Goal: Obtain resource: Download file/media

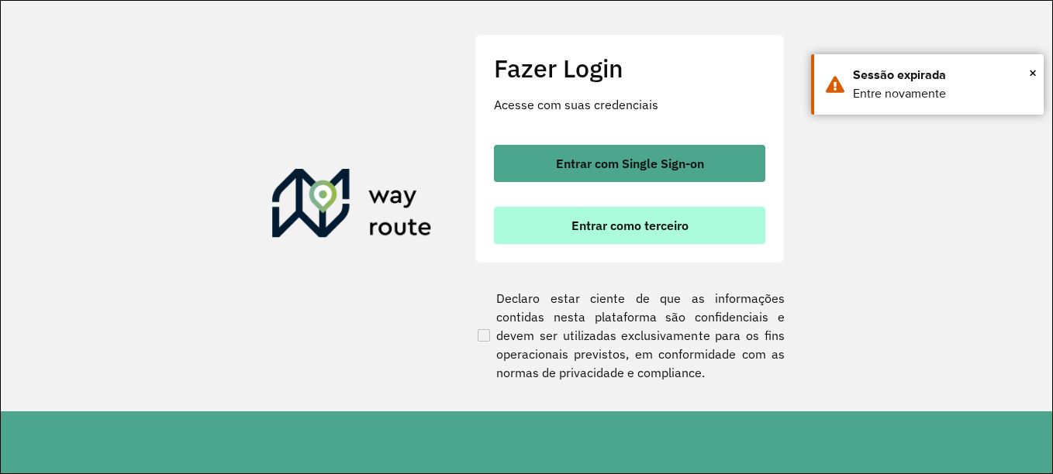
click at [697, 224] on button "Entrar como terceiro" at bounding box center [629, 225] width 271 height 37
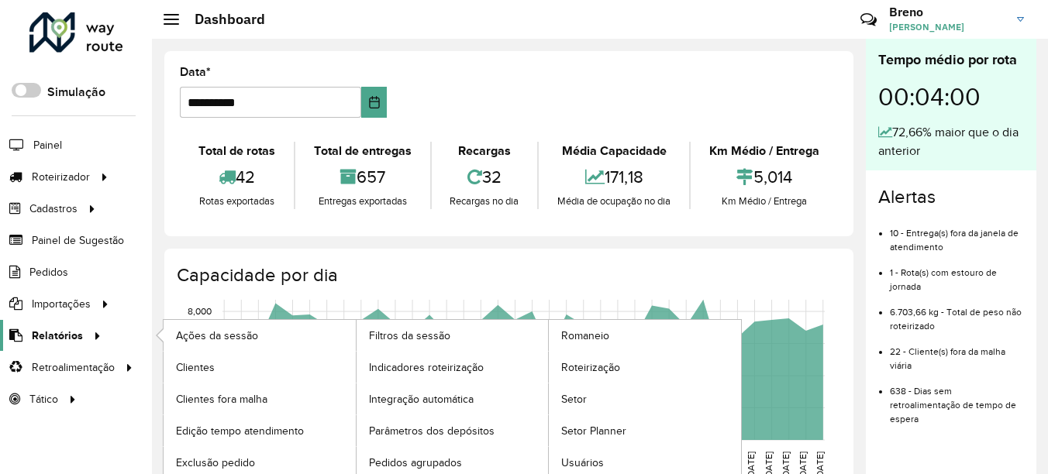
click at [64, 336] on span "Relatórios" at bounding box center [57, 336] width 51 height 16
click at [191, 366] on span "Clientes" at bounding box center [197, 368] width 42 height 16
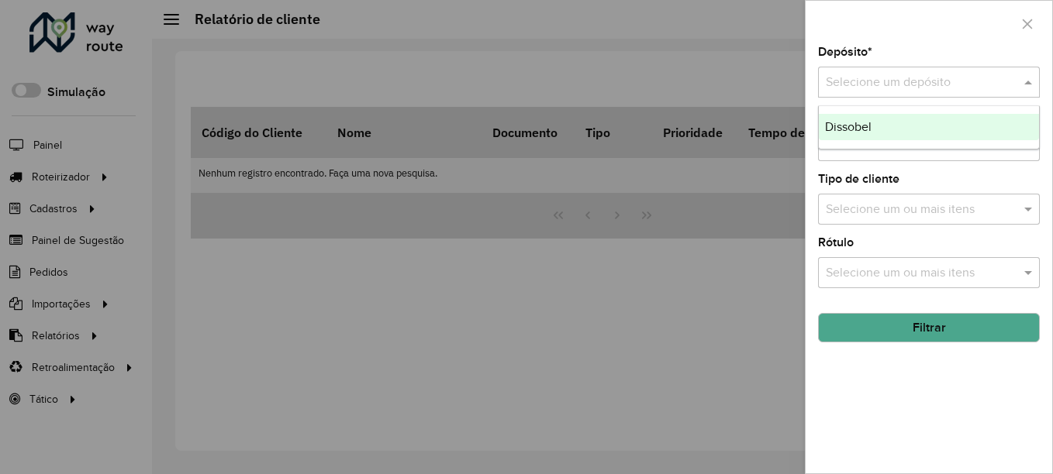
click at [947, 84] on input "text" at bounding box center [913, 83] width 175 height 19
click at [923, 132] on div "Dissobel" at bounding box center [929, 127] width 220 height 26
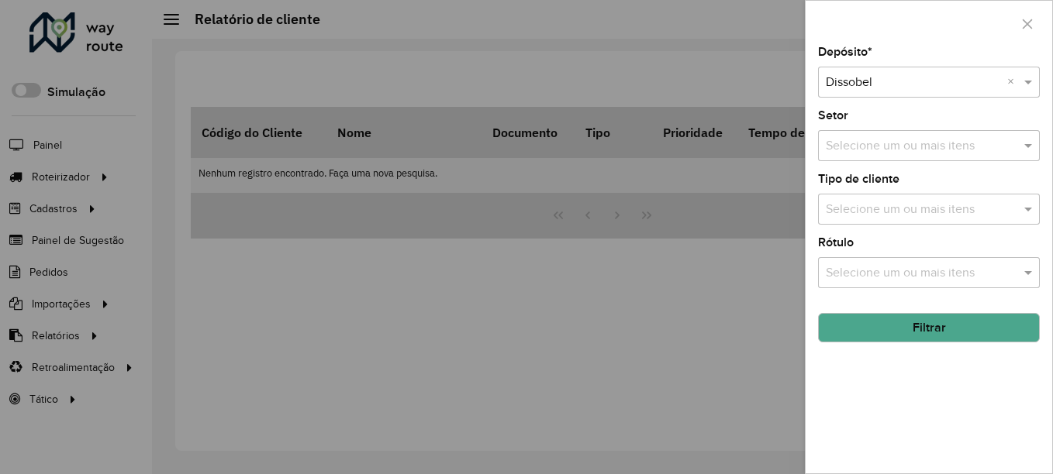
click at [998, 328] on button "Filtrar" at bounding box center [929, 327] width 222 height 29
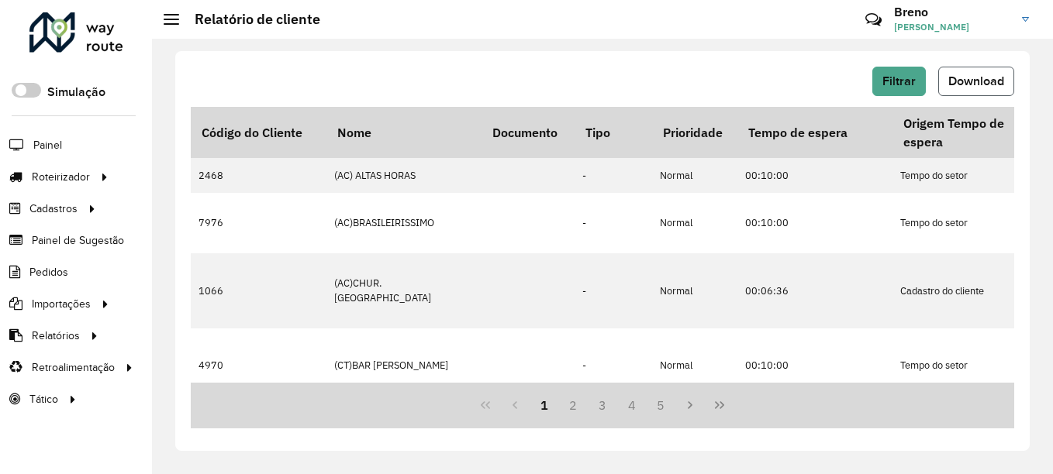
click at [957, 91] on button "Download" at bounding box center [976, 81] width 76 height 29
